Goal: Communication & Community: Ask a question

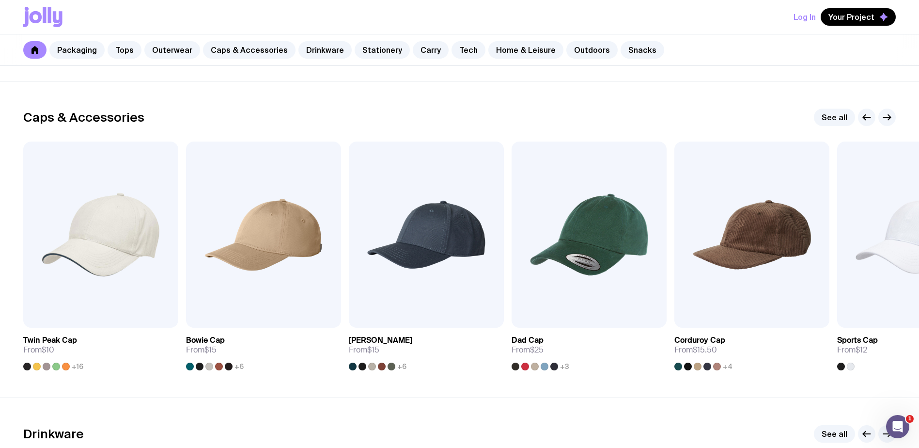
click at [55, 18] on icon at bounding box center [58, 19] width 10 height 16
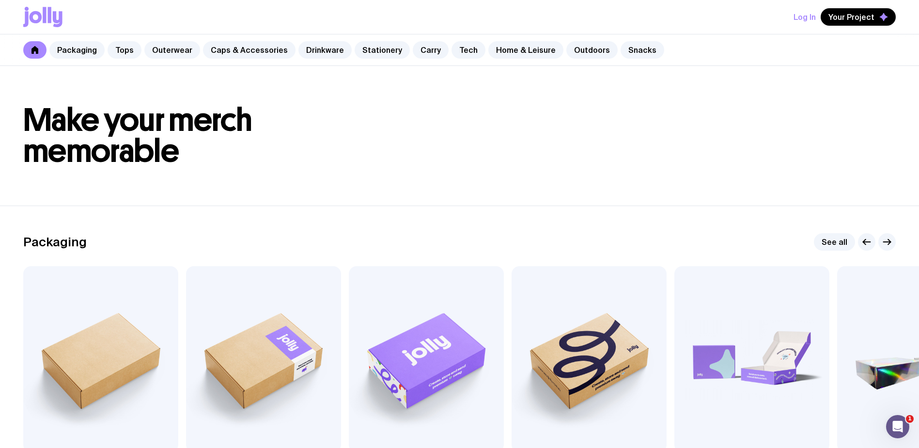
click at [37, 47] on icon at bounding box center [35, 50] width 8 height 8
click at [36, 49] on icon at bounding box center [34, 50] width 7 height 8
click at [38, 19] on icon at bounding box center [36, 17] width 13 height 12
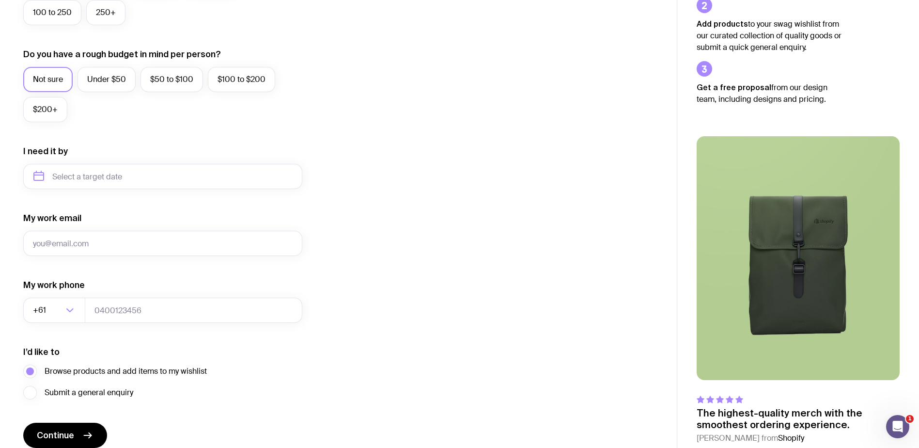
scroll to position [376, 0]
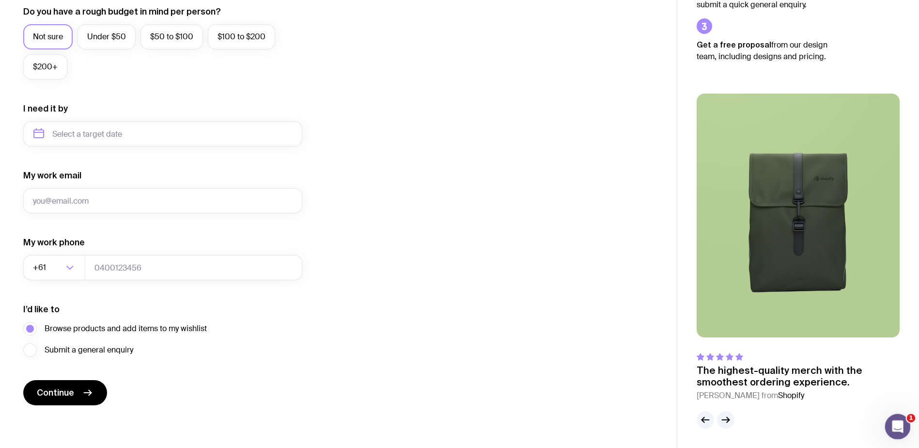
click at [900, 415] on div "Open Intercom Messenger" at bounding box center [896, 425] width 32 height 32
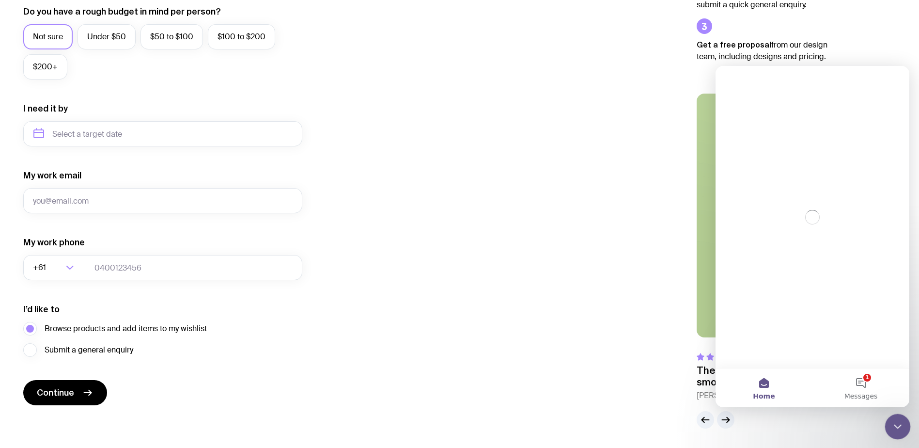
scroll to position [0, 0]
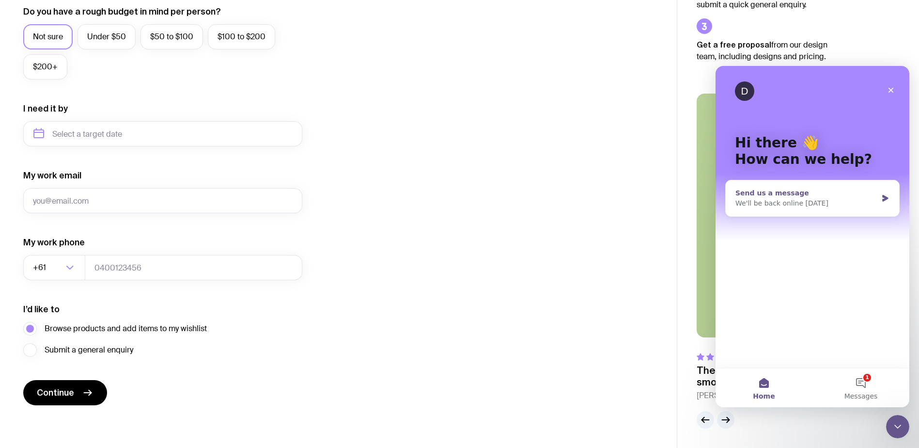
click at [763, 194] on div "Send us a message" at bounding box center [806, 193] width 142 height 10
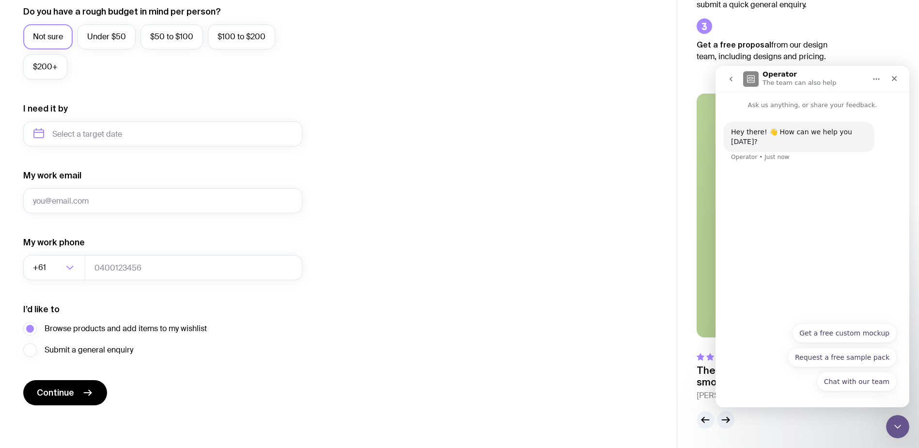
click at [842, 380] on button "Chat with our team" at bounding box center [857, 381] width 80 height 19
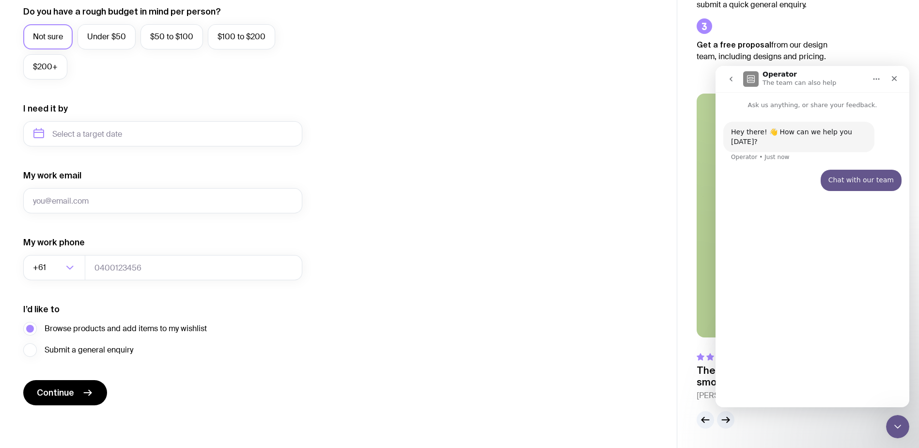
click at [781, 386] on div "Hey there! 👋 How can we help you [DATE]? Operator • Just now Chat with our team…" at bounding box center [813, 254] width 194 height 289
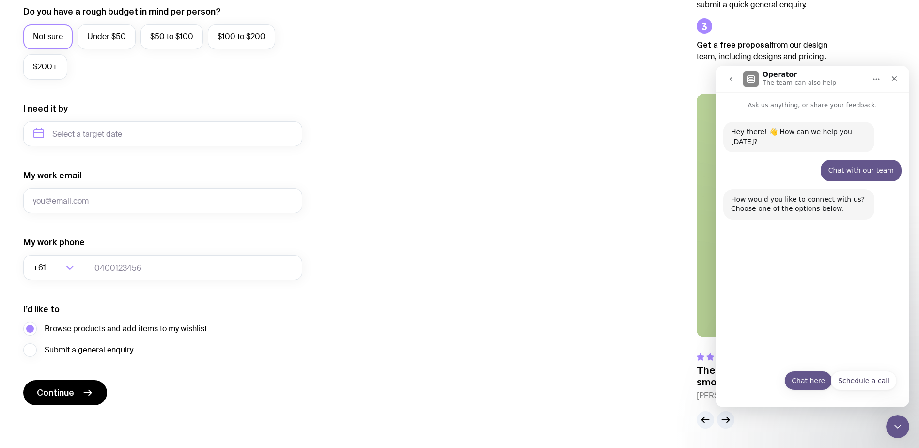
click at [811, 383] on button "Chat here" at bounding box center [808, 380] width 48 height 19
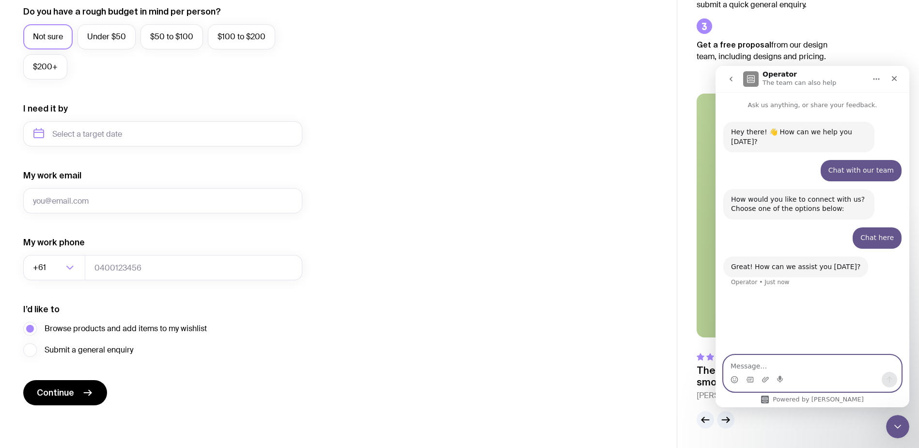
click at [751, 361] on textarea "Message…" at bounding box center [812, 363] width 177 height 16
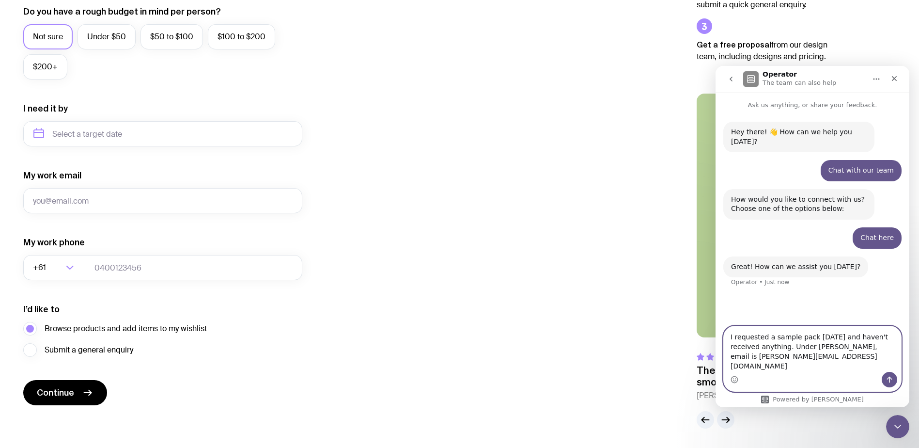
type textarea "I requested a sample pack [DATE] and haven't received anything. Under [PERSON_N…"
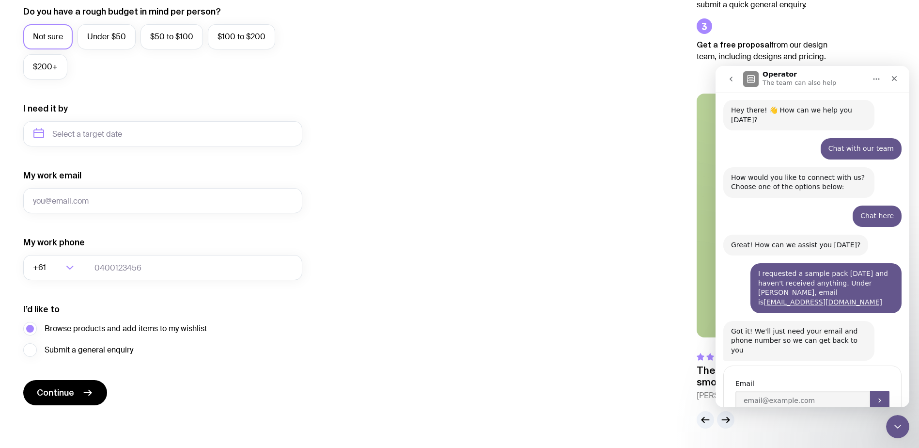
scroll to position [44, 0]
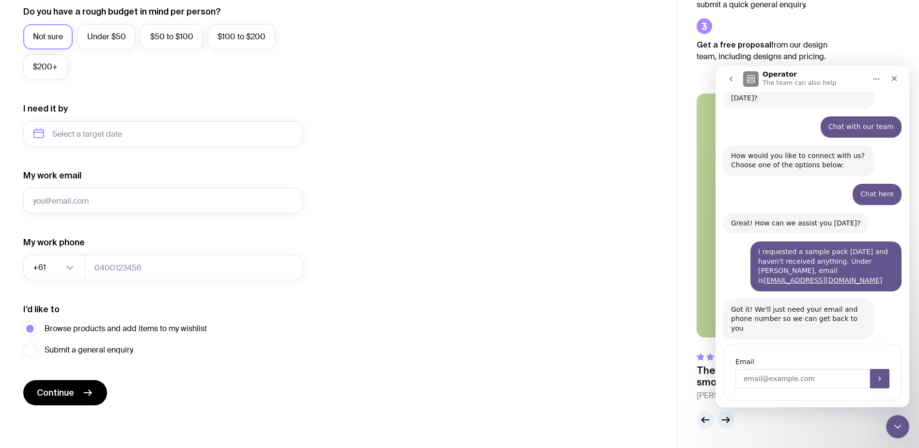
click at [796, 369] on input "Enter your email" at bounding box center [802, 378] width 135 height 19
type input "0402236248"
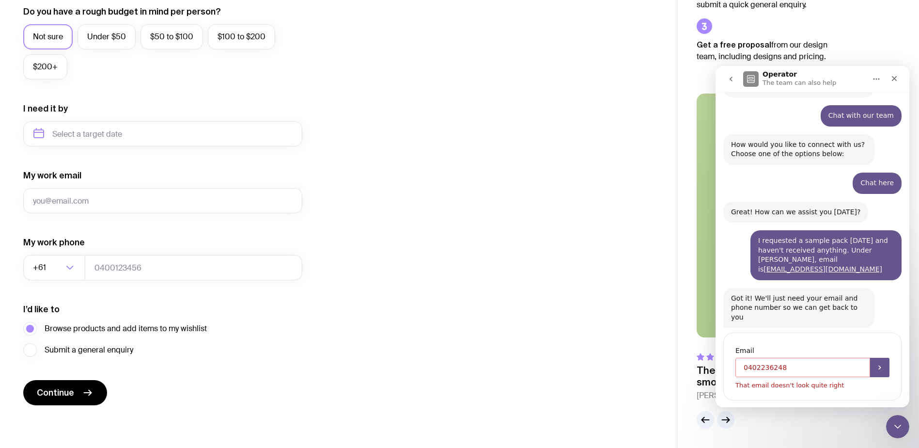
drag, startPoint x: 792, startPoint y: 348, endPoint x: 705, endPoint y: 328, distance: 89.1
click at [716, 328] on html "Operator The team can also help Ask us anything, or share your feedback. Hey th…" at bounding box center [813, 236] width 194 height 341
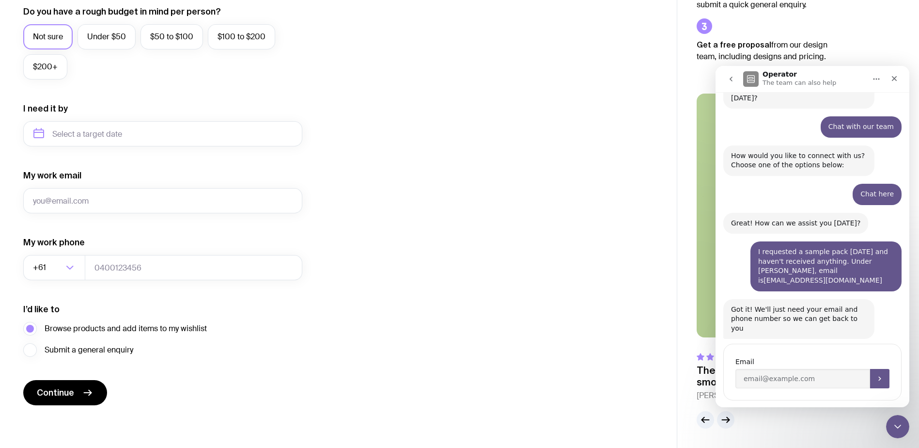
drag, startPoint x: 875, startPoint y: 273, endPoint x: 755, endPoint y: 271, distance: 119.2
click at [758, 271] on div "I requested a sample pack [DATE] and haven't received anything. Under [PERSON_N…" at bounding box center [826, 266] width 136 height 38
copy link "[EMAIL_ADDRESS][DOMAIN_NAME]"
click at [752, 369] on input "Enter your email" at bounding box center [802, 378] width 135 height 19
paste input "[EMAIL_ADDRESS][DOMAIN_NAME]"
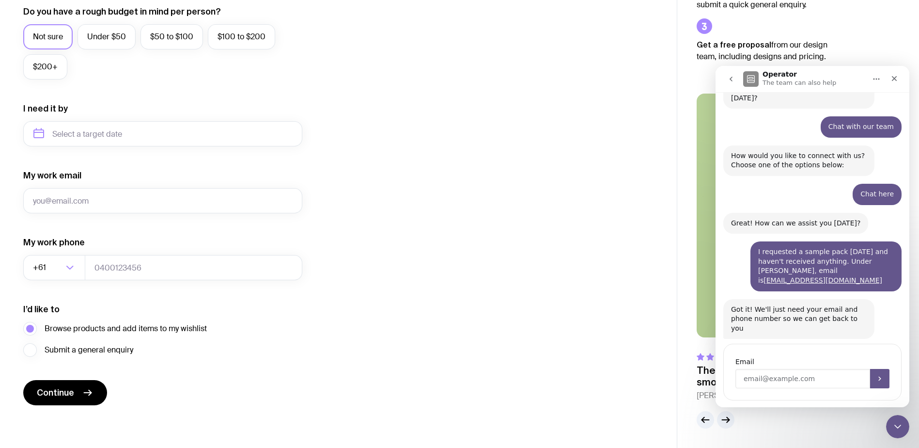
type input "[EMAIL_ADDRESS][DOMAIN_NAME]"
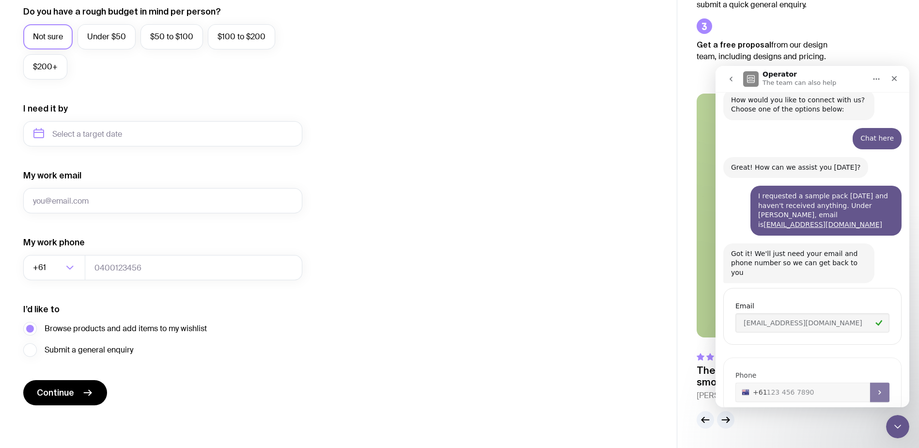
scroll to position [111, 0]
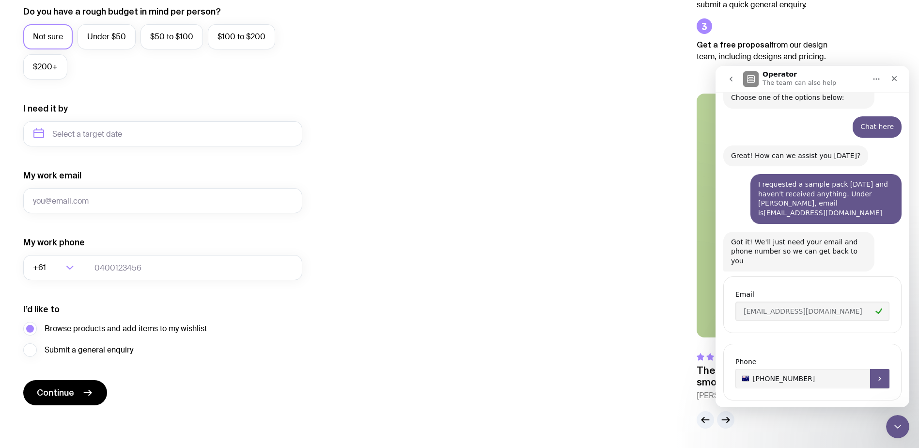
type input "[PHONE_NUMBER]"
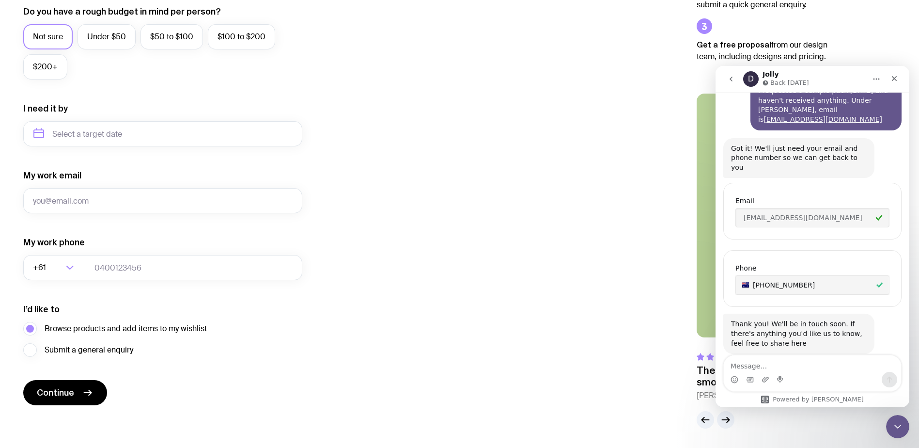
scroll to position [232, 0]
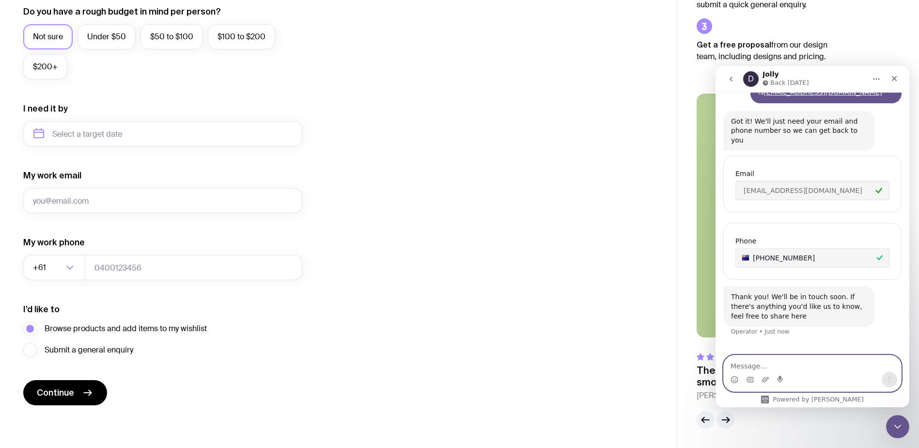
click at [756, 363] on textarea "Message…" at bounding box center [812, 363] width 177 height 16
type textarea "Thank you"
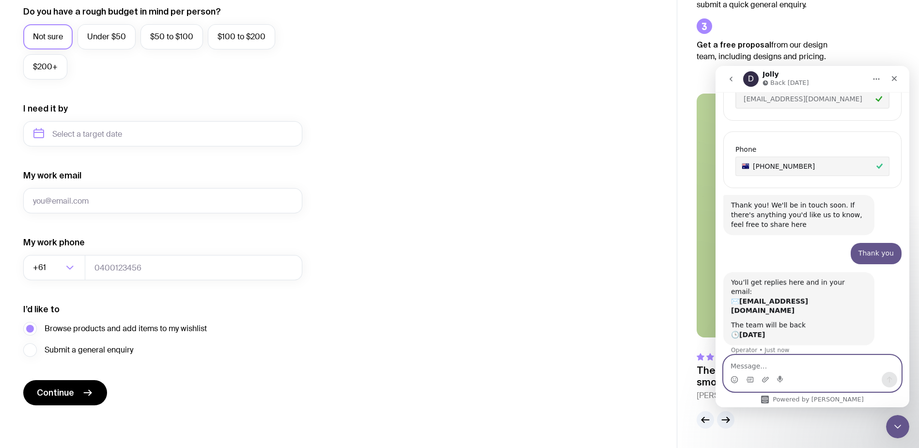
scroll to position [323, 0]
